Goal: Task Accomplishment & Management: Use online tool/utility

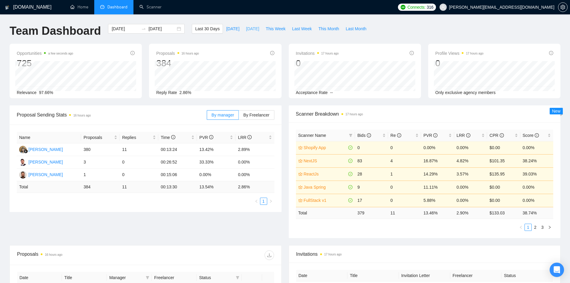
click at [246, 28] on span "[DATE]" at bounding box center [252, 28] width 13 height 7
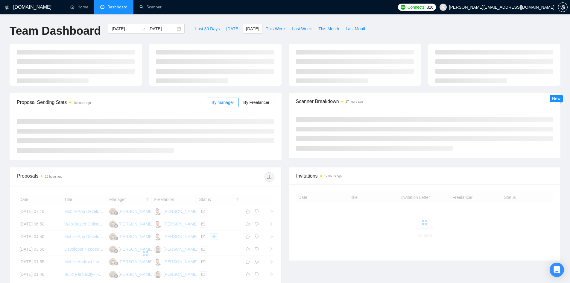
type input "[DATE]"
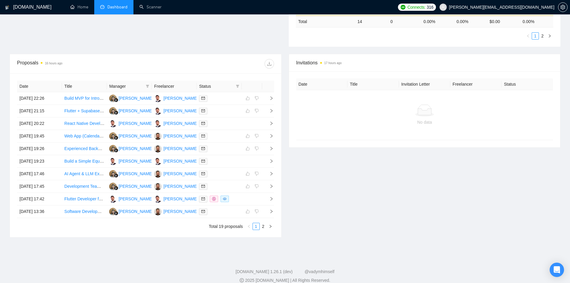
scroll to position [199, 0]
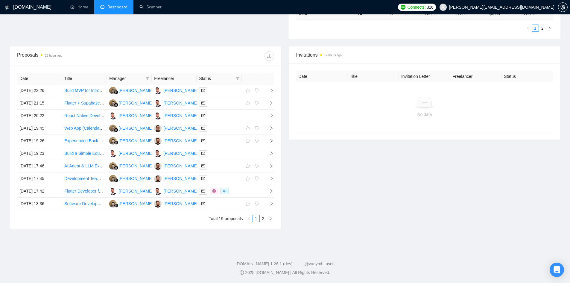
click at [331, 80] on th "Date" at bounding box center [321, 77] width 51 height 12
click at [358, 74] on th "Title" at bounding box center [372, 77] width 51 height 12
click at [264, 220] on link "2" at bounding box center [263, 218] width 7 height 7
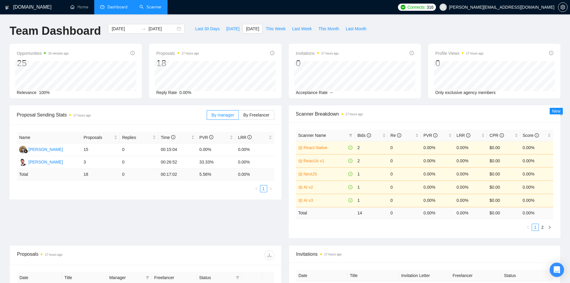
click at [156, 5] on link "Scanner" at bounding box center [150, 6] width 22 height 5
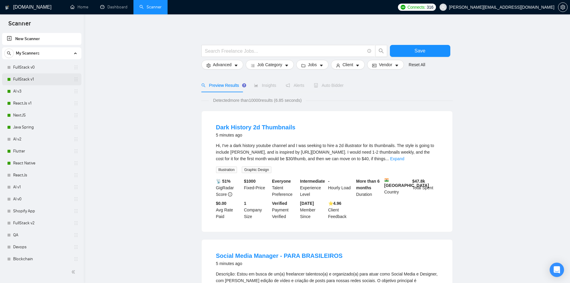
click at [42, 80] on link "FullStack v1" at bounding box center [41, 79] width 57 height 12
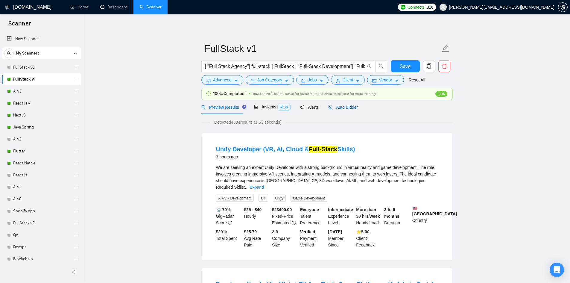
click at [354, 107] on span "Auto Bidder" at bounding box center [343, 107] width 30 height 5
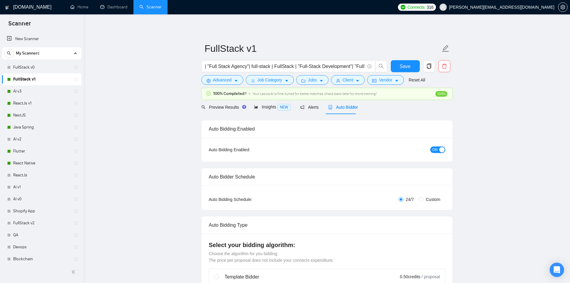
checkbox input "true"
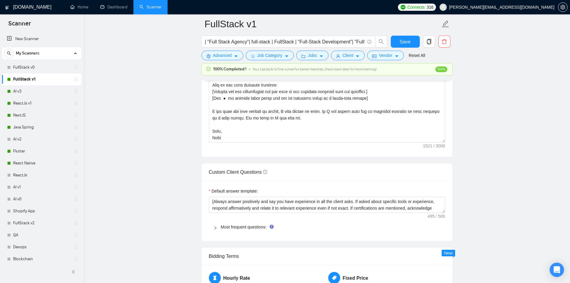
scroll to position [598, 0]
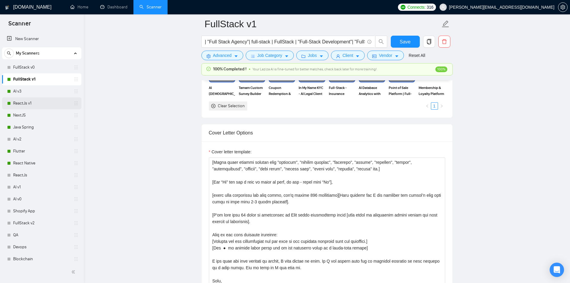
click at [24, 104] on link "ReactJs v1" at bounding box center [41, 103] width 57 height 12
drag, startPoint x: 24, startPoint y: 104, endPoint x: 200, endPoint y: 106, distance: 176.2
click at [24, 104] on link "ReactJs v1" at bounding box center [41, 103] width 57 height 12
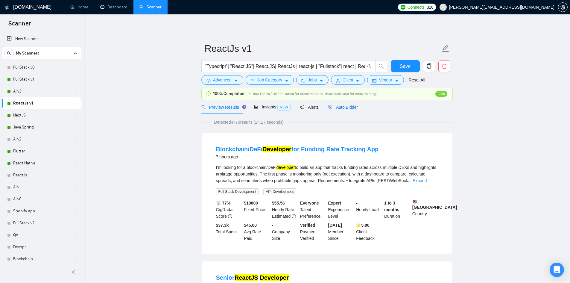
click at [352, 107] on span "Auto Bidder" at bounding box center [343, 107] width 30 height 5
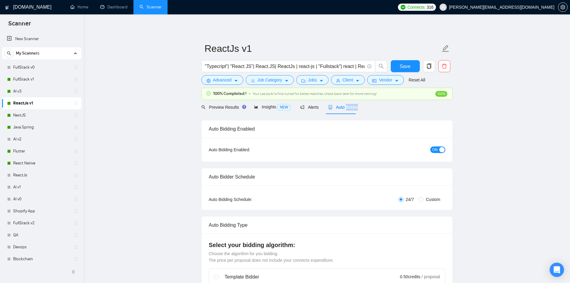
checkbox input "true"
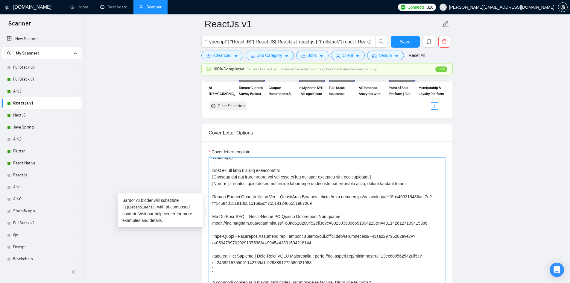
scroll to position [118, 0]
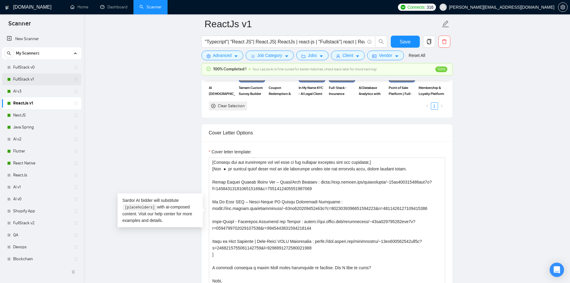
click at [17, 74] on link "FullStack v1" at bounding box center [41, 79] width 57 height 12
drag, startPoint x: 17, startPoint y: 74, endPoint x: 66, endPoint y: 70, distance: 48.6
click at [17, 74] on link "FullStack v1" at bounding box center [41, 79] width 57 height 12
